Goal: Task Accomplishment & Management: Use online tool/utility

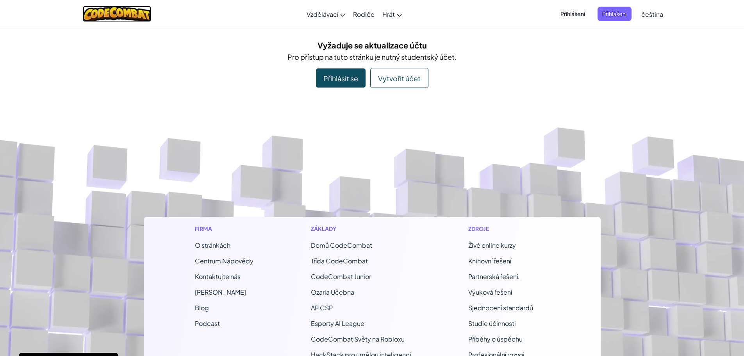
click at [122, 18] on img at bounding box center [117, 14] width 68 height 16
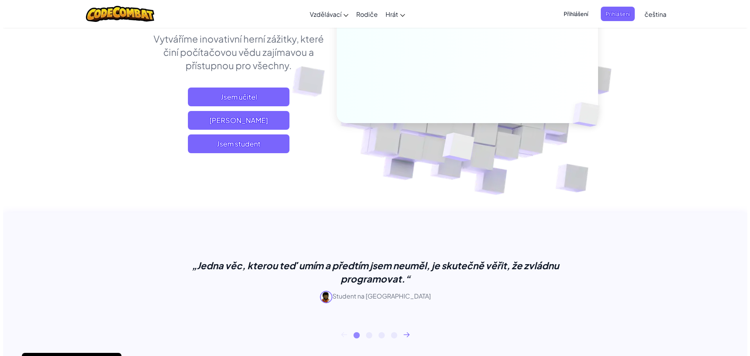
scroll to position [117, 0]
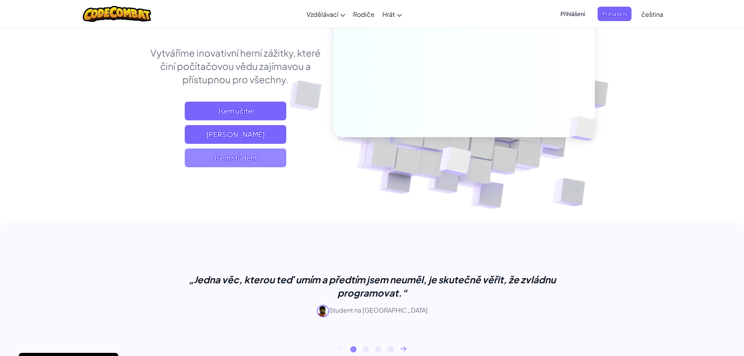
click at [256, 155] on font "Jsem student" at bounding box center [236, 157] width 44 height 9
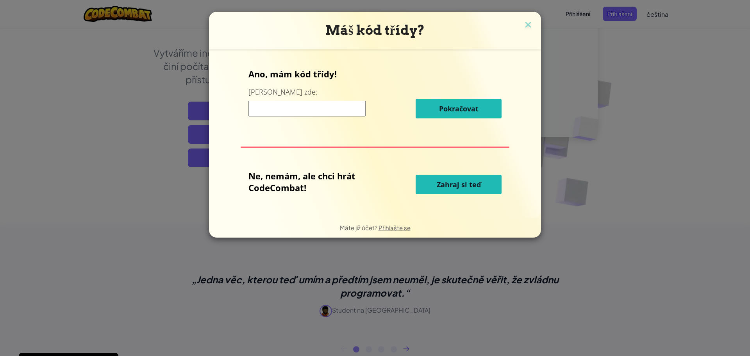
click at [310, 109] on input at bounding box center [306, 109] width 117 height 16
type input "LateTrueCoat"
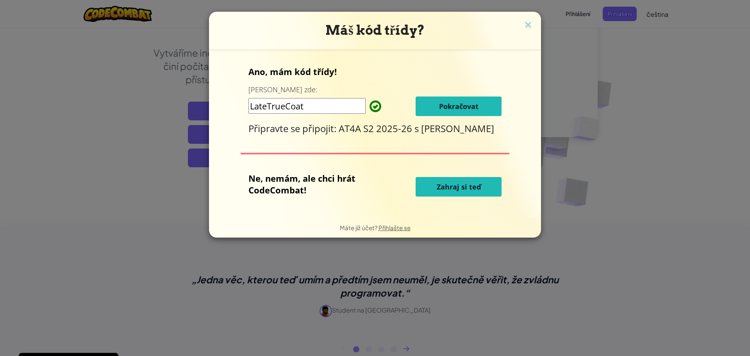
click at [456, 111] on font "Pokračovat" at bounding box center [458, 106] width 39 height 9
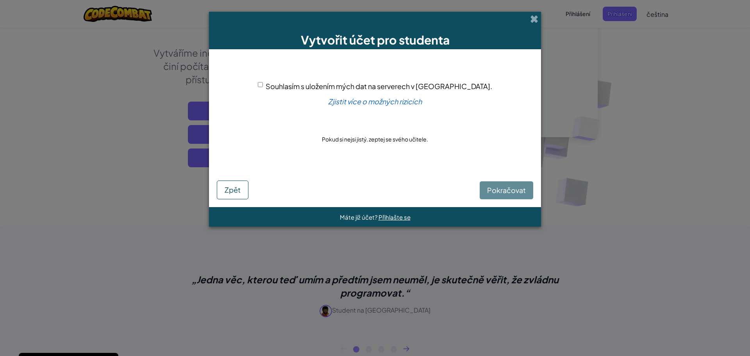
click at [293, 85] on div "Souhlasím s uložením mých dat na serverech v USA." at bounding box center [375, 85] width 234 height 11
click at [263, 85] on input "Souhlasím s uložením mých dat na serverech v USA." at bounding box center [260, 84] width 5 height 5
checkbox input "true"
click at [505, 194] on font "Pokračovat" at bounding box center [506, 190] width 39 height 9
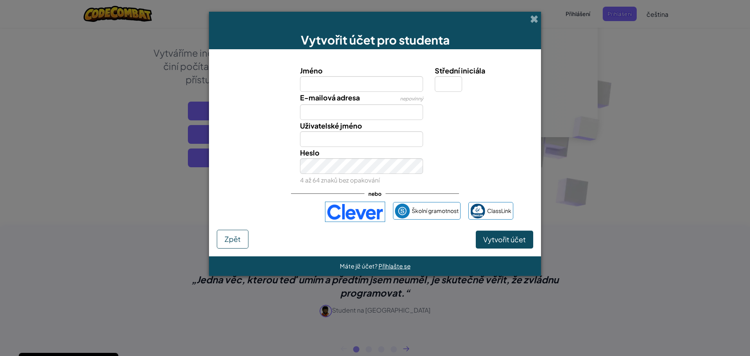
click at [337, 88] on input "Jméno" at bounding box center [361, 84] width 123 height 16
click at [407, 115] on input "E-mailová adresa" at bounding box center [361, 112] width 123 height 16
click at [469, 126] on div at bounding box center [483, 125] width 108 height 11
click at [314, 71] on font "Jméno" at bounding box center [311, 70] width 23 height 9
click at [314, 76] on input "Jméno" at bounding box center [361, 84] width 123 height 16
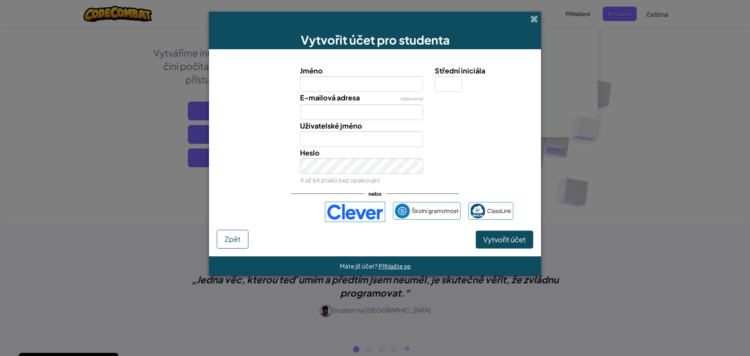
click at [314, 94] on font "E-mailová adresa" at bounding box center [330, 97] width 60 height 9
click at [314, 104] on input "E-mailová adresa" at bounding box center [361, 112] width 123 height 16
click at [350, 85] on input "Jméno" at bounding box center [361, 84] width 123 height 16
type input "Michael Paúr"
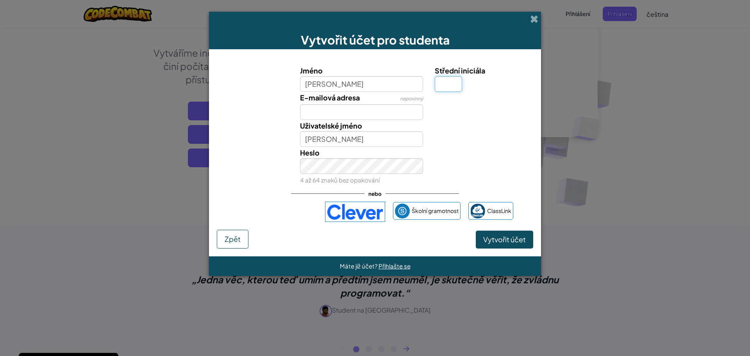
click at [449, 83] on input "Střední iniciála" at bounding box center [448, 84] width 27 height 16
type input "A"
type input "Michael PaúrA"
click at [335, 111] on input "E-mailová adresa" at bounding box center [361, 112] width 123 height 16
type input "T"
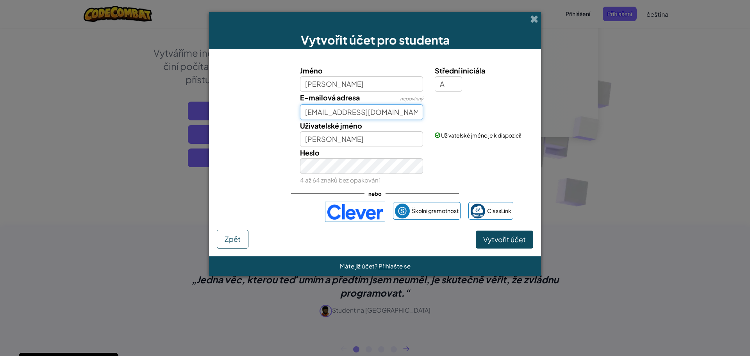
type input "Tgmisinko@gmail.com"
click at [361, 143] on input "Michael PaúrA" at bounding box center [361, 139] width 123 height 16
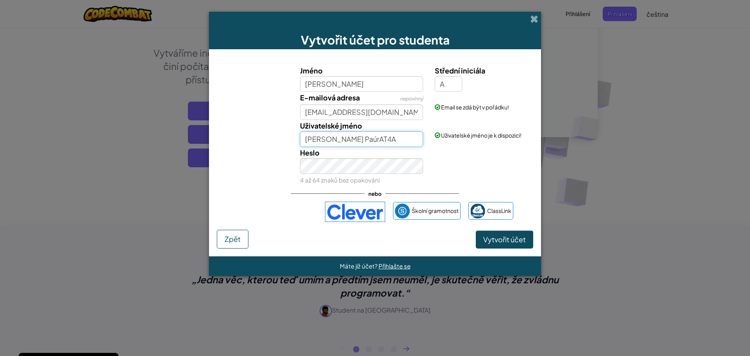
type input "[PERSON_NAME] PaúrAT4A"
click at [516, 242] on font "Vytvořit účet" at bounding box center [504, 239] width 43 height 9
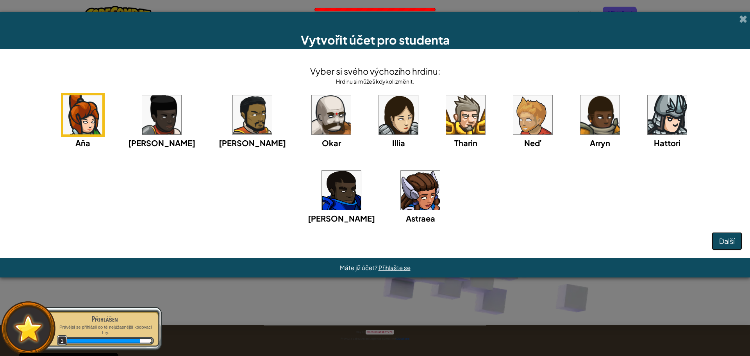
scroll to position [11, 0]
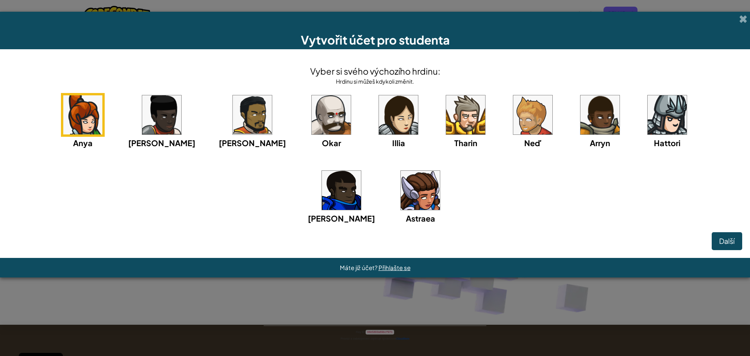
click at [312, 120] on img at bounding box center [331, 114] width 39 height 39
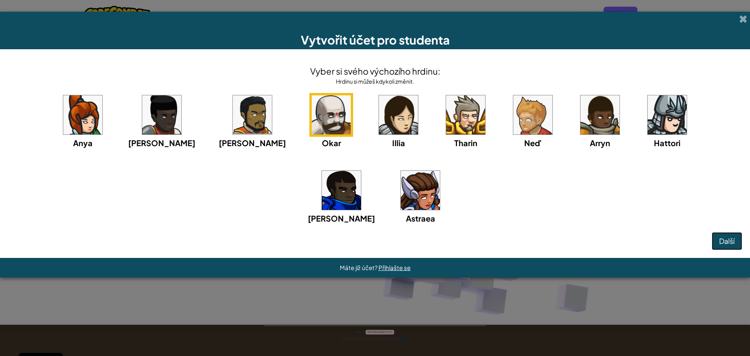
click at [737, 247] on button "Další" at bounding box center [727, 241] width 30 height 18
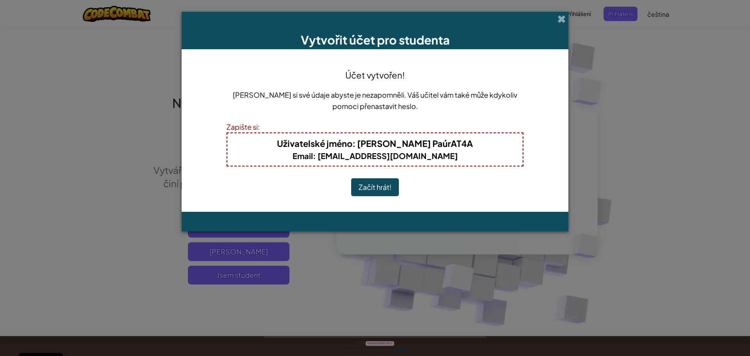
click at [373, 192] on button "Začít hrát!" at bounding box center [375, 187] width 48 height 18
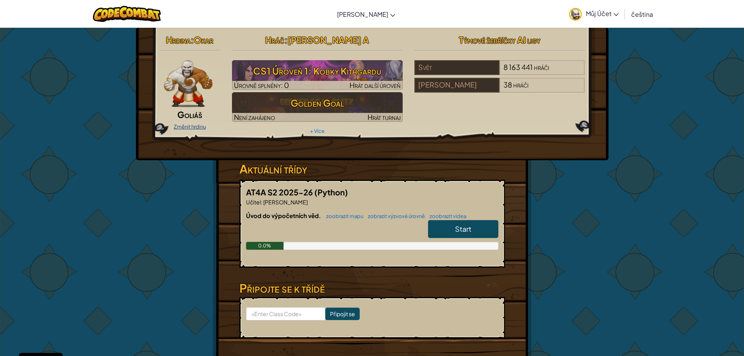
click at [193, 124] on link "Změnit hrdinu" at bounding box center [190, 126] width 32 height 6
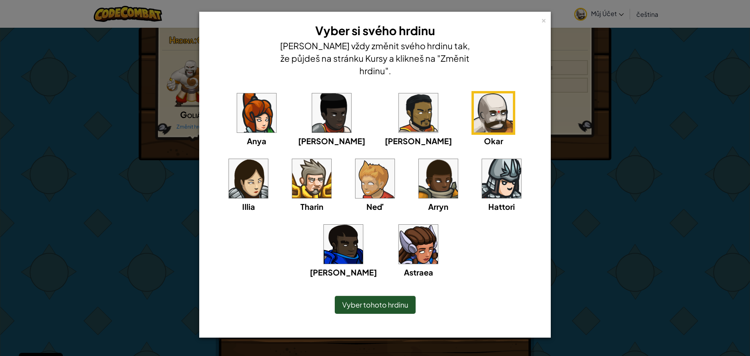
click at [482, 167] on img at bounding box center [501, 178] width 39 height 39
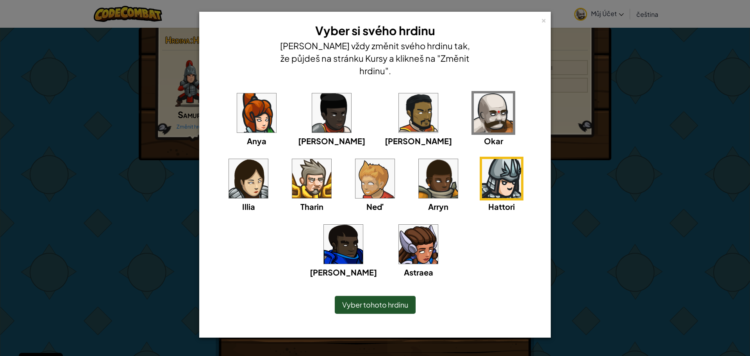
click at [318, 101] on img at bounding box center [331, 112] width 39 height 39
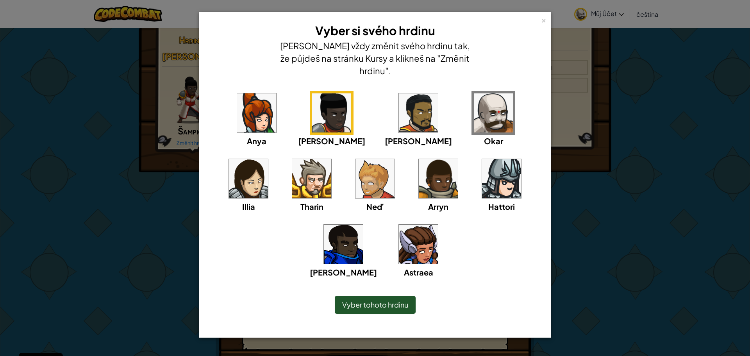
click at [249, 108] on img at bounding box center [256, 112] width 39 height 39
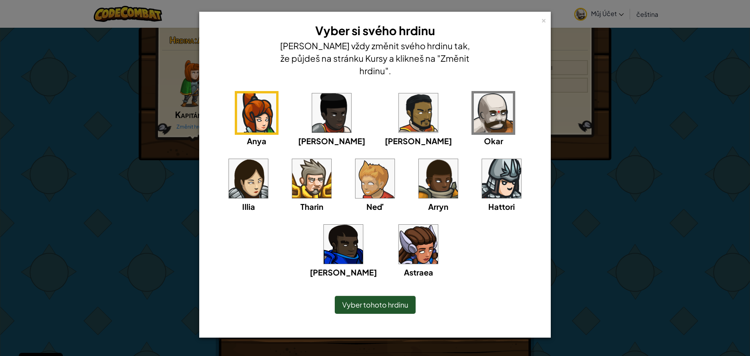
click at [292, 159] on img at bounding box center [311, 178] width 39 height 39
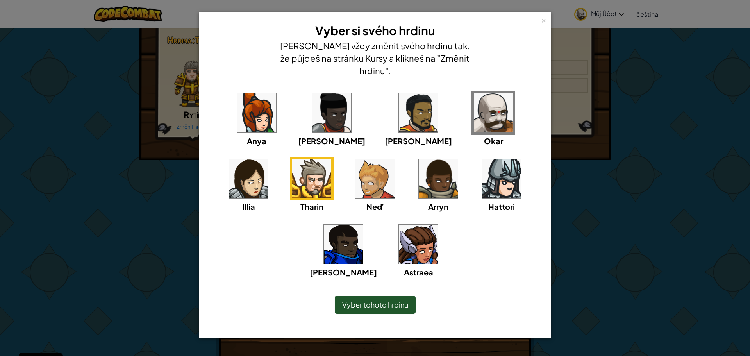
click at [356, 165] on img at bounding box center [375, 178] width 39 height 39
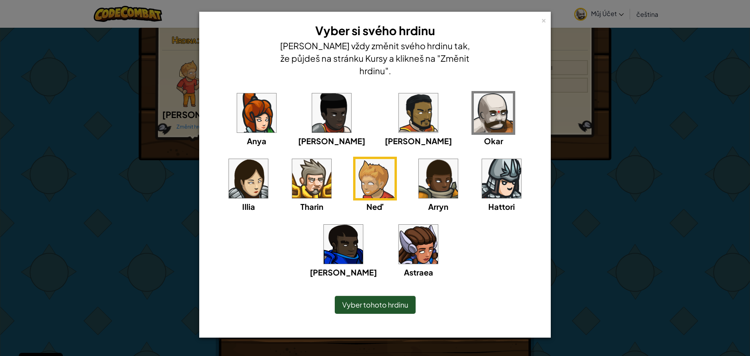
click at [419, 167] on img at bounding box center [438, 178] width 39 height 39
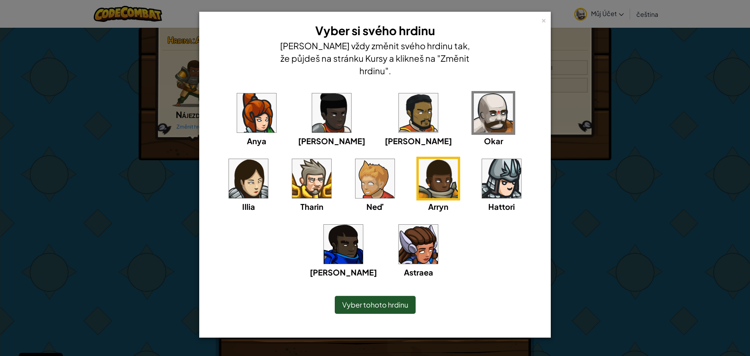
click at [472, 127] on div "Okar" at bounding box center [494, 119] width 44 height 56
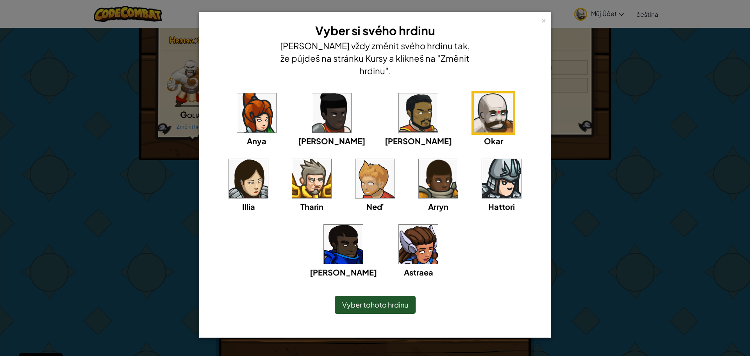
click at [474, 107] on img at bounding box center [493, 112] width 39 height 39
click at [396, 300] on span "Vyber tohoto hrdinu" at bounding box center [375, 304] width 66 height 9
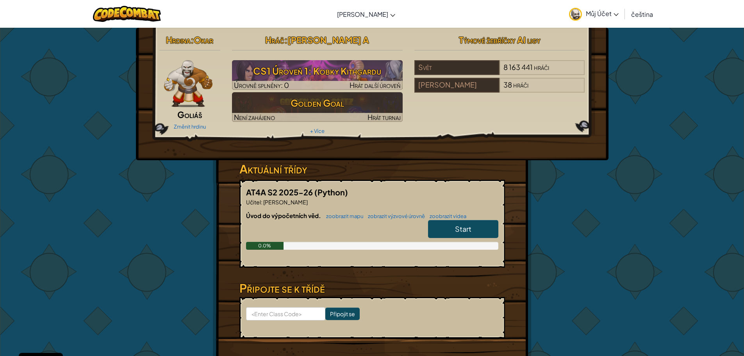
click at [470, 228] on span "Start" at bounding box center [463, 228] width 16 height 9
select select "cs"
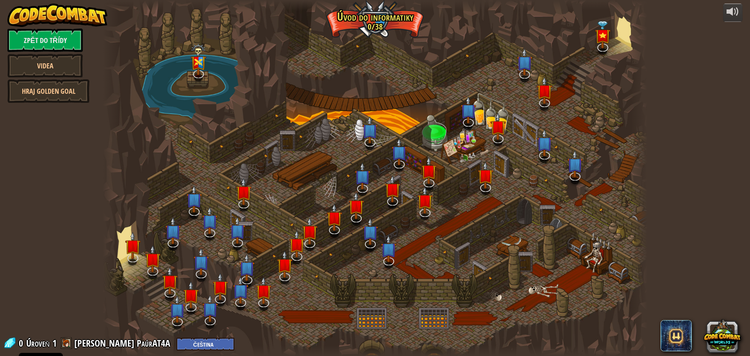
select select "cs"
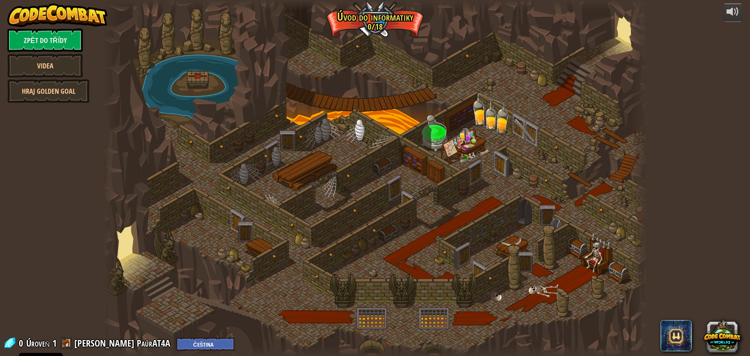
select select "cs"
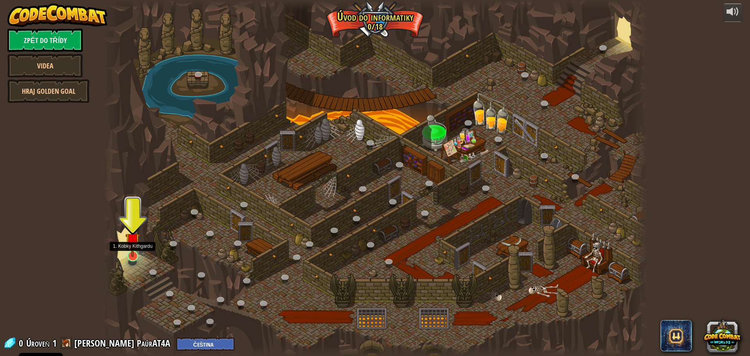
click at [130, 252] on img at bounding box center [132, 239] width 14 height 33
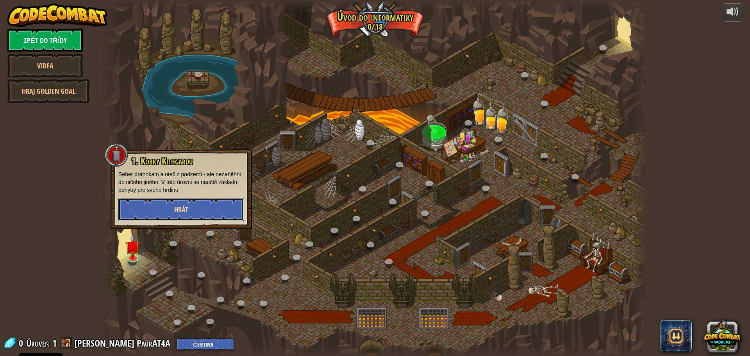
click at [179, 203] on button "Hrát" at bounding box center [181, 209] width 126 height 23
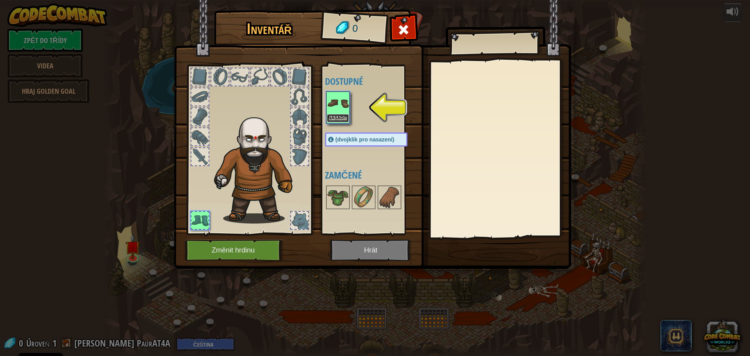
click at [338, 120] on button "Nasadit" at bounding box center [338, 118] width 22 height 8
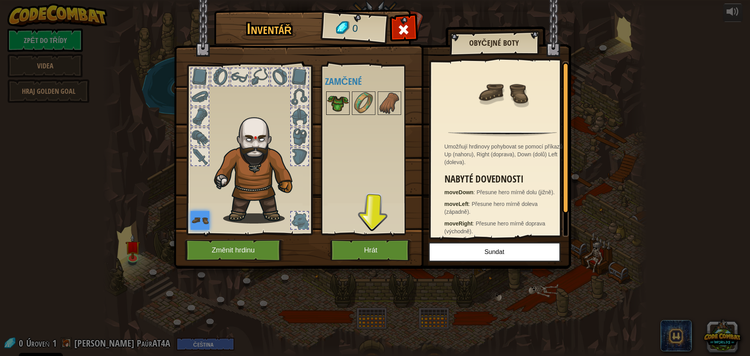
click at [337, 108] on img at bounding box center [338, 103] width 22 height 22
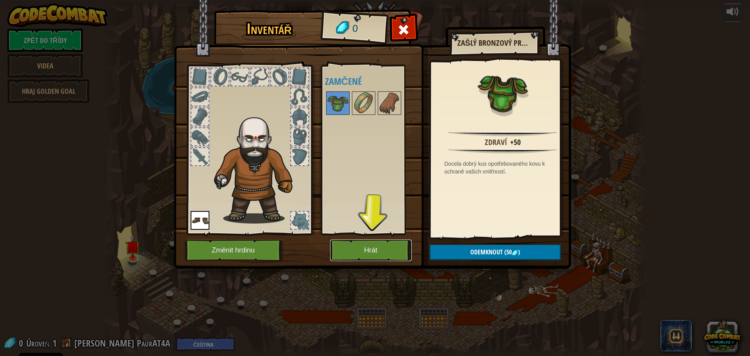
click at [369, 255] on button "Hrát" at bounding box center [371, 249] width 82 height 21
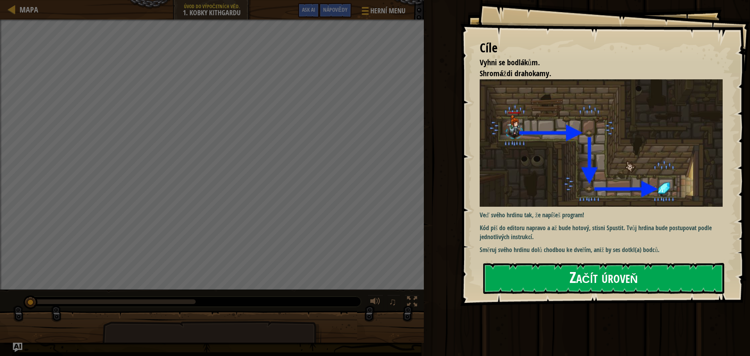
click at [581, 273] on button "Začít úroveň" at bounding box center [603, 278] width 241 height 31
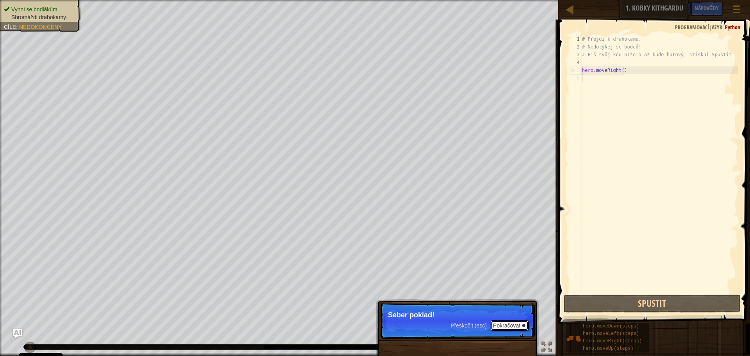
click at [509, 327] on button "Pokračovat" at bounding box center [510, 325] width 38 height 10
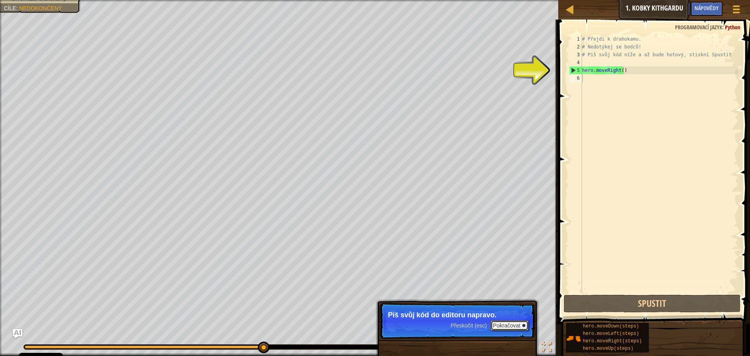
click at [511, 328] on button "Pokračovat" at bounding box center [510, 325] width 38 height 10
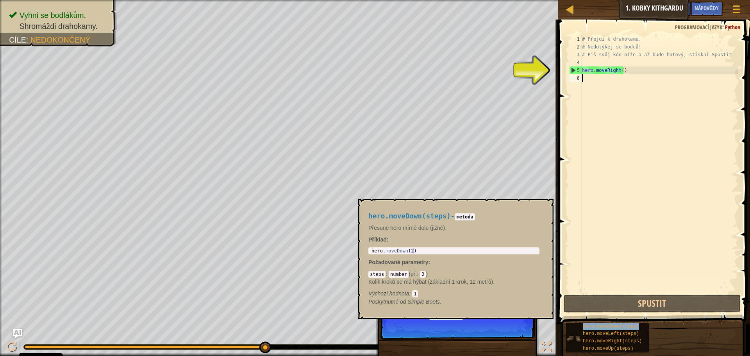
click at [625, 328] on span "hero.moveDown(steps)" at bounding box center [611, 325] width 56 height 5
type textarea "hero.moveDown(2)"
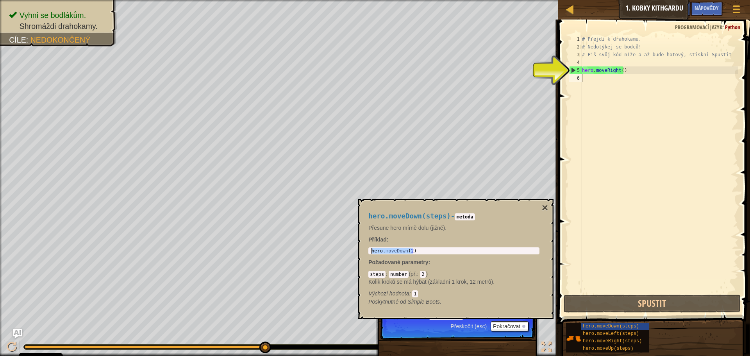
click at [355, 0] on body "Cookie Policy CodeCombat používá několik základních a nezákladních cookies. Sou…" at bounding box center [375, 0] width 750 height 0
click at [594, 78] on div "# Přejdi k drahokamu. # Nedotýkej se bodců! # Piš svůj kód níže a až bude hotov…" at bounding box center [660, 171] width 158 height 273
paste textarea "hero.moveDown(2)"
type textarea "hero.moveDown(2)"
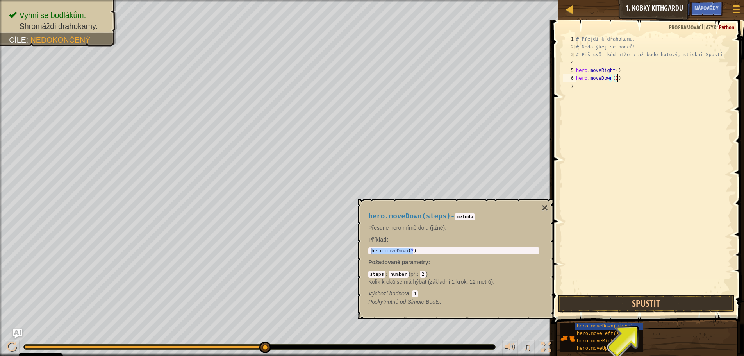
click at [678, 341] on div "hero.moveDown(steps) hero.moveLeft(steps) hero.moveRight(steps) hero.moveUp(ste…" at bounding box center [649, 337] width 179 height 30
click at [579, 340] on span "hero.moveRight(steps)" at bounding box center [606, 340] width 59 height 5
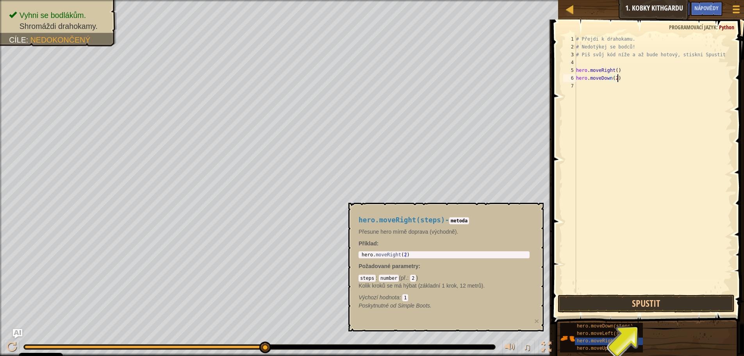
type textarea "hero.moveRight(2)"
click at [315, 0] on body "Cookie Policy CodeCombat používá několik základních a nezákladních cookies. Sou…" at bounding box center [372, 0] width 744 height 0
click at [581, 129] on div "# Přejdi k drahokamu. # Nedotýkej se bodců! # Piš svůj kód níže a až bude hotov…" at bounding box center [654, 171] width 158 height 273
paste textarea "hero.moveRight(2)"
type textarea "hero.moveRight(2)"
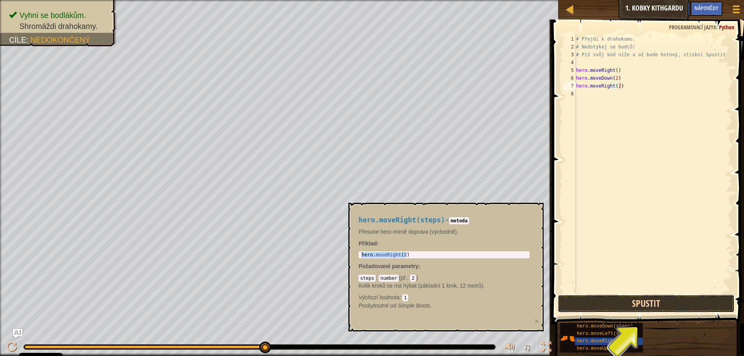
click at [610, 301] on button "Spustit" at bounding box center [646, 304] width 177 height 18
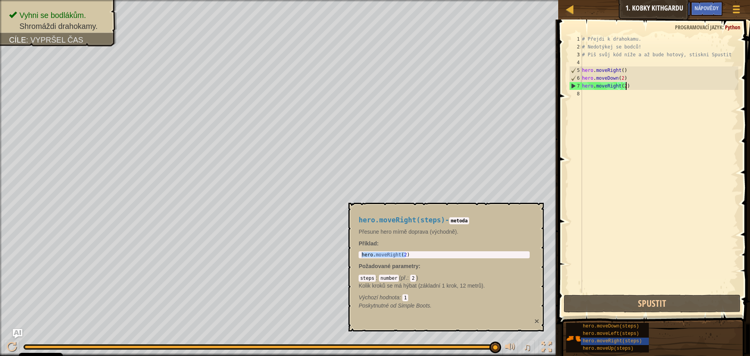
click at [535, 323] on button "×" at bounding box center [536, 321] width 5 height 8
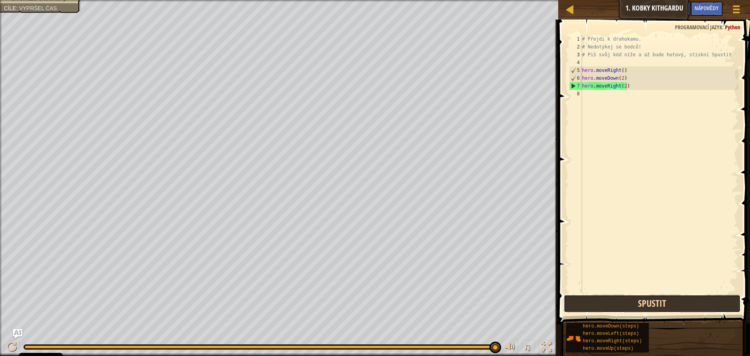
click at [656, 307] on button "Spustit" at bounding box center [652, 304] width 177 height 18
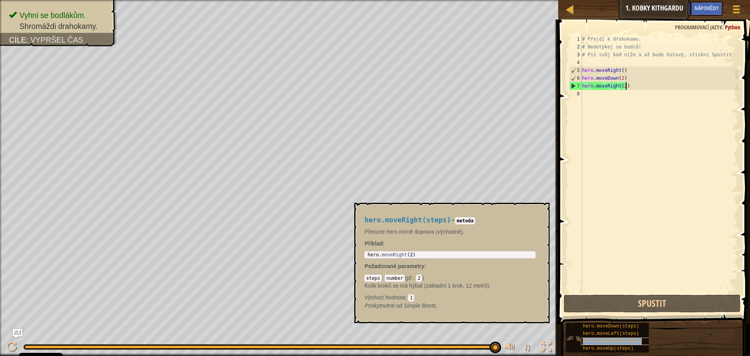
click at [584, 341] on span "hero.moveRight(steps)" at bounding box center [612, 340] width 59 height 5
type textarea "hero.moveRight(2)"
click at [220, 0] on body "Cookie Policy CodeCombat používá několik základních a nezákladních cookies. Sou…" at bounding box center [375, 0] width 750 height 0
click at [611, 129] on div "# Přejdi k drahokamu. # Nedotýkej se bodců! # Piš svůj kód níže a až bude hotov…" at bounding box center [660, 171] width 158 height 273
paste textarea "hero.moveRight(2)"
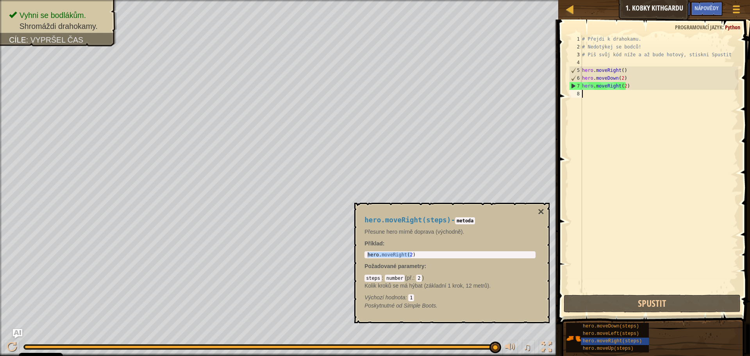
type textarea "hero.moveRight(2)"
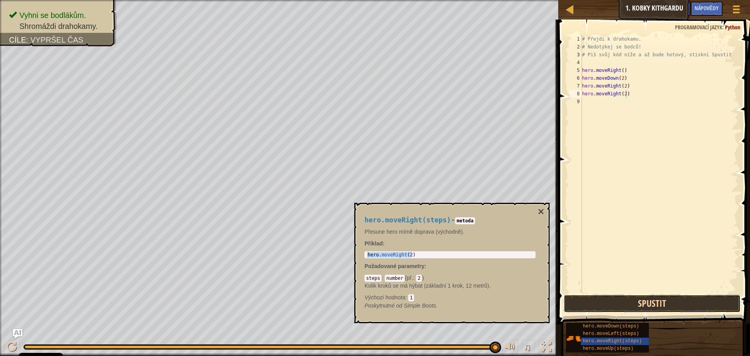
click at [621, 298] on button "Spustit" at bounding box center [652, 304] width 177 height 18
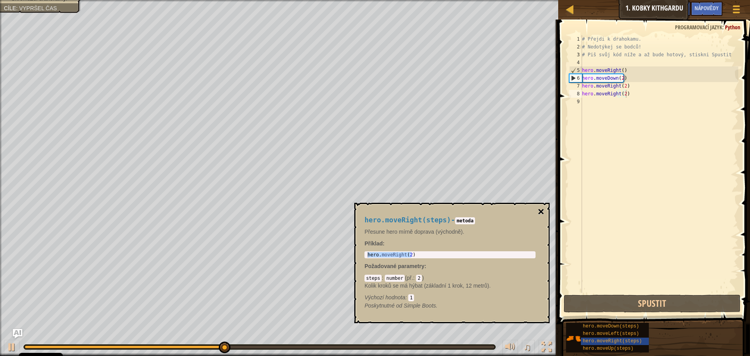
click at [539, 211] on button "×" at bounding box center [541, 211] width 6 height 11
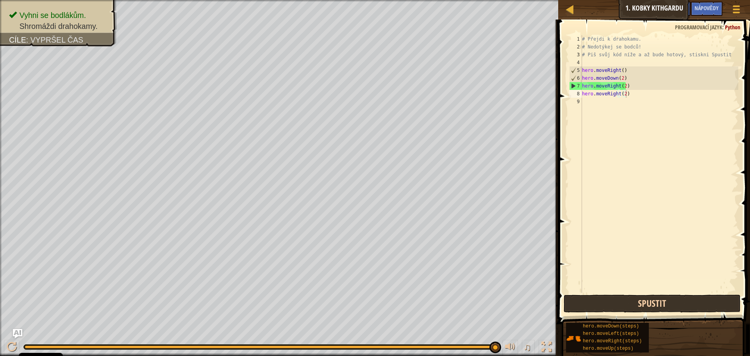
click at [618, 309] on button "Spustit" at bounding box center [652, 304] width 177 height 18
click at [646, 306] on button "Spustit" at bounding box center [652, 304] width 177 height 18
click at [631, 312] on button "Spustit" at bounding box center [652, 304] width 177 height 18
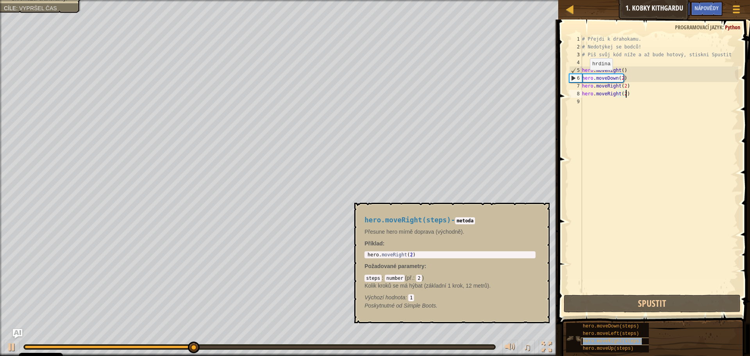
click at [621, 343] on span "hero.moveRight(steps)" at bounding box center [612, 340] width 59 height 5
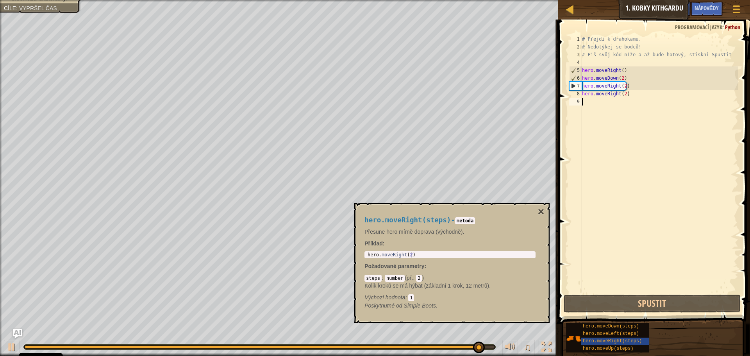
click at [590, 106] on div "# Přejdi k drahokamu. # Nedotýkej se bodců! # Piš svůj kód níže a až bude hotov…" at bounding box center [660, 171] width 158 height 273
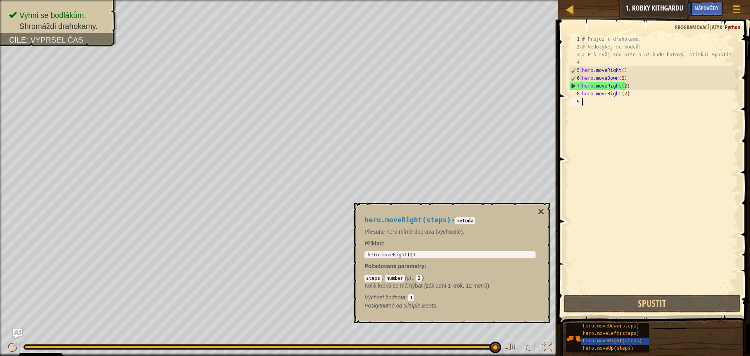
paste textarea "hero.moveRight(2)"
type textarea "hero.moveRight(2)"
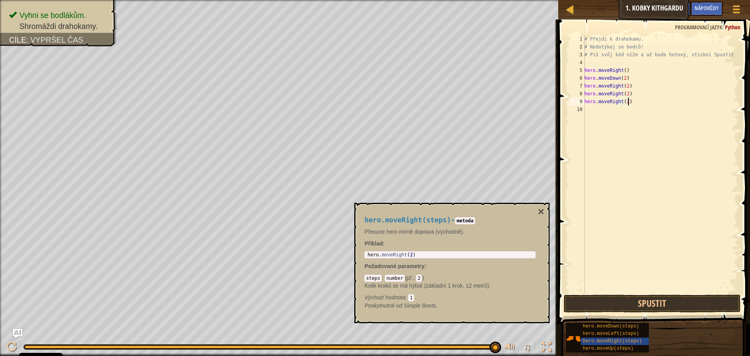
click at [610, 179] on div "# Přejdi k drahokamu. # Nedotýkej se bodců! # Piš svůj kód níže a až bude hotov…" at bounding box center [660, 171] width 155 height 273
click at [626, 307] on button "Spustit" at bounding box center [652, 304] width 177 height 18
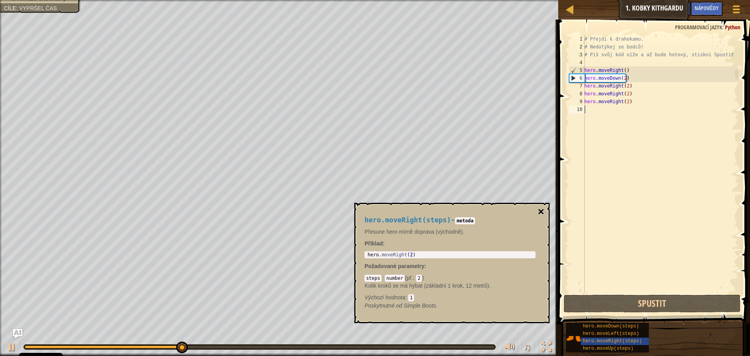
click at [538, 213] on button "×" at bounding box center [541, 211] width 6 height 11
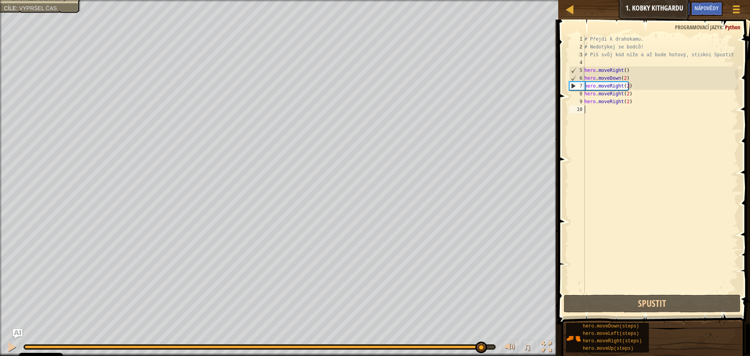
drag, startPoint x: 494, startPoint y: 343, endPoint x: 566, endPoint y: 313, distance: 77.6
click at [545, 338] on div "♫" at bounding box center [279, 344] width 558 height 23
